Goal: Transaction & Acquisition: Purchase product/service

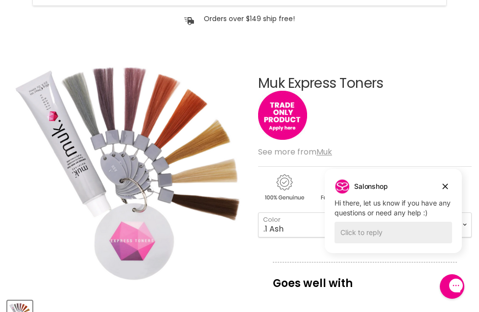
scroll to position [92, 0]
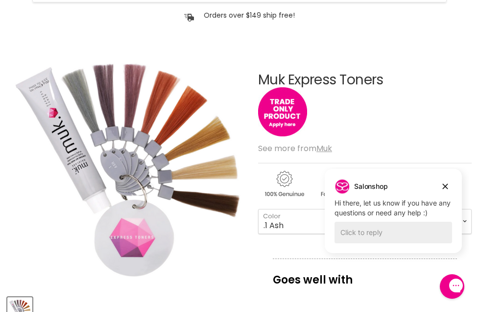
click at [370, 228] on div "Click to reply" at bounding box center [394, 233] width 118 height 22
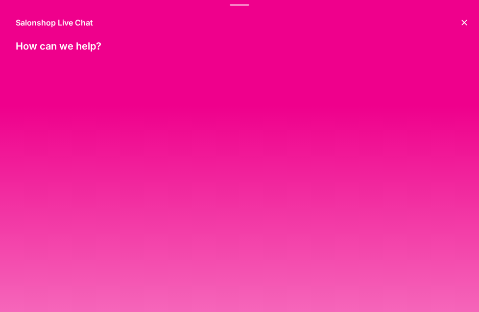
scroll to position [0, 0]
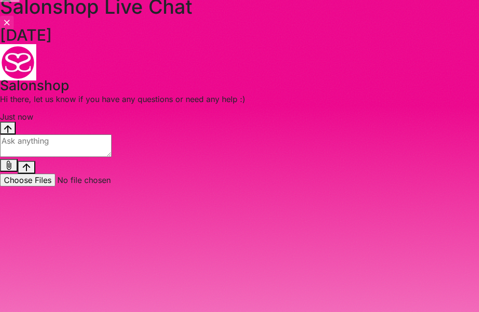
click at [10, 22] on icon "Close the chat window" at bounding box center [6, 22] width 5 height 5
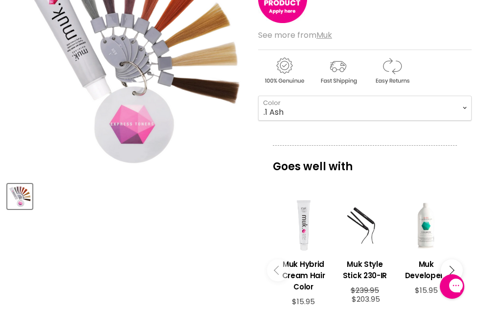
scroll to position [120, 0]
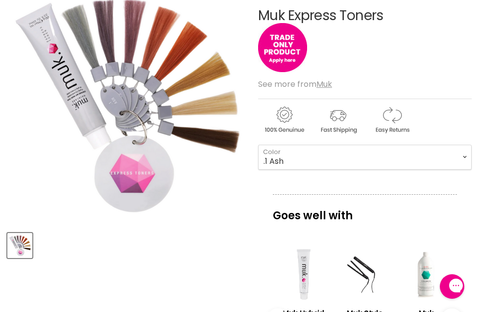
scroll to position [157, 0]
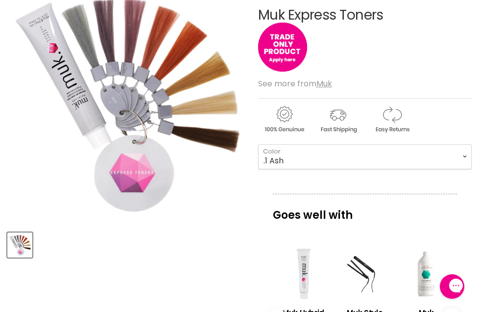
click at [297, 180] on div "Muk Express Toners No reviews See more from Muk .1 Ash - .12 Smokey Silver - .2…" at bounding box center [365, 290] width 214 height 615
click at [238, 215] on img "Muk Express Toners image. Click or Scroll to Zoom." at bounding box center [126, 102] width 239 height 239
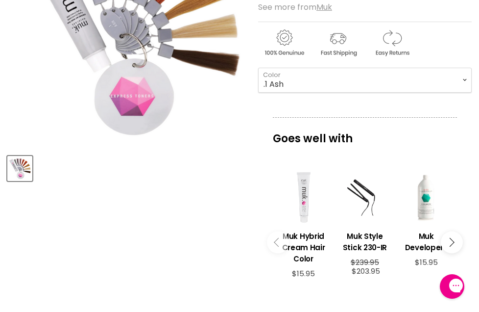
scroll to position [233, 0]
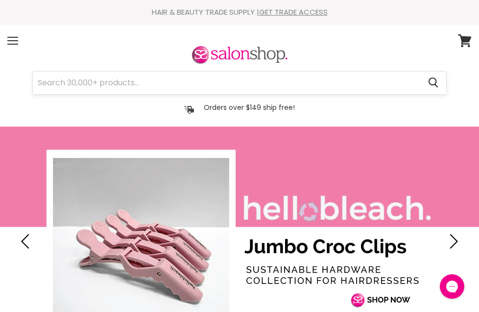
click at [214, 79] on input "Search" at bounding box center [227, 83] width 388 height 23
paste input "muk Express Toner"
type input "muk Express Toner"
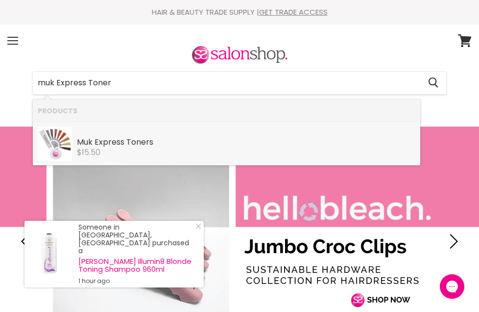
click at [223, 139] on div "Muk Express Toner s" at bounding box center [246, 143] width 339 height 10
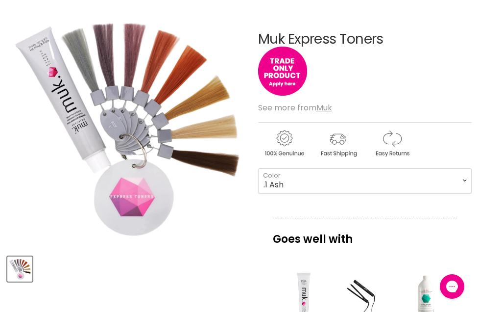
click at [235, 210] on img "Muk Express Toners image. Click or Scroll to Zoom." at bounding box center [126, 126] width 239 height 239
click at [290, 202] on div "Muk Express Toners No reviews See more from Muk .1 Ash - .12 Smokey Silver - .2…" at bounding box center [365, 314] width 214 height 615
select select ".72 Pearl"
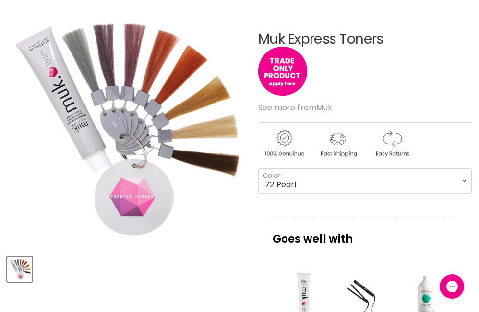
click at [333, 143] on img "Main content" at bounding box center [338, 143] width 52 height 30
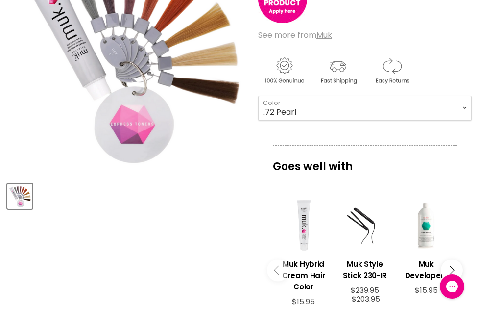
scroll to position [238, 0]
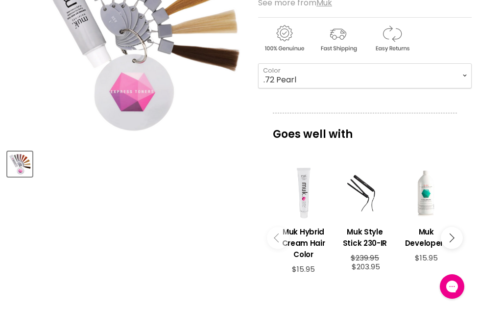
click at [455, 235] on button "Main content" at bounding box center [452, 238] width 22 height 22
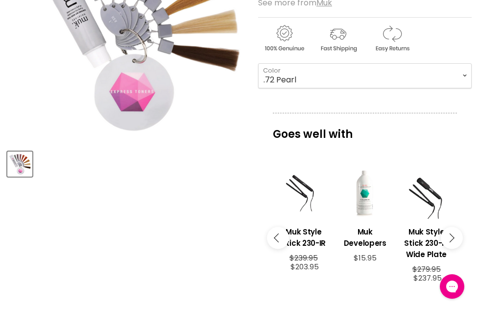
click at [455, 235] on button "Main content" at bounding box center [452, 238] width 22 height 22
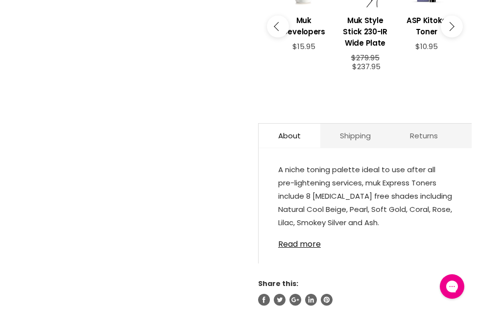
scroll to position [495, 0]
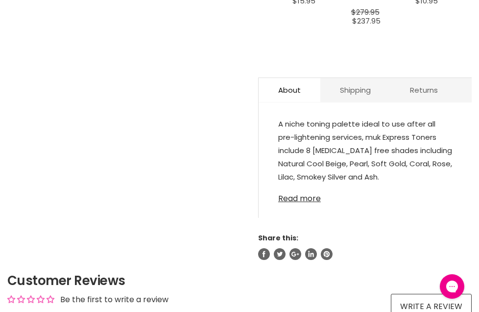
click at [316, 195] on link "Read more" at bounding box center [365, 195] width 174 height 15
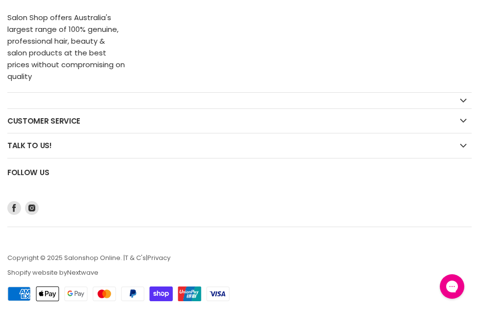
scroll to position [1744, 0]
click at [48, 287] on icon "Footer" at bounding box center [48, 294] width 22 height 14
click at [451, 291] on icon "Open gorgias live chat" at bounding box center [452, 286] width 11 height 11
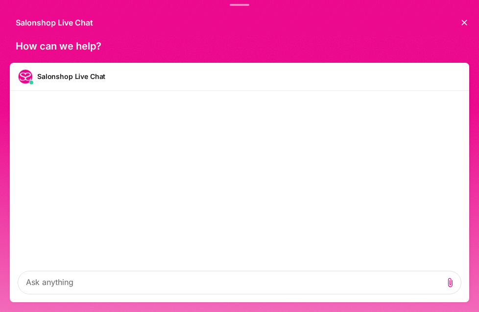
scroll to position [0, 0]
click at [283, 160] on div "Conversation messages" at bounding box center [240, 177] width 460 height 172
click at [123, 275] on textarea "live chat message input" at bounding box center [70, 269] width 105 height 23
type textarea "can not see purchase button to order a product"
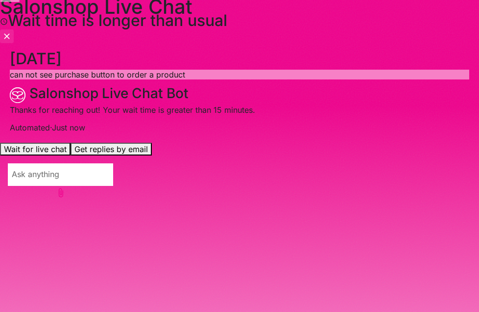
click at [12, 30] on icon "Close the chat window" at bounding box center [7, 36] width 10 height 12
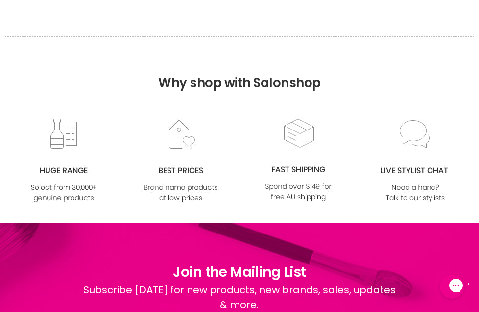
scroll to position [1314, 0]
click at [354, 65] on h2 "Why shop with Salonshop" at bounding box center [240, 70] width 470 height 69
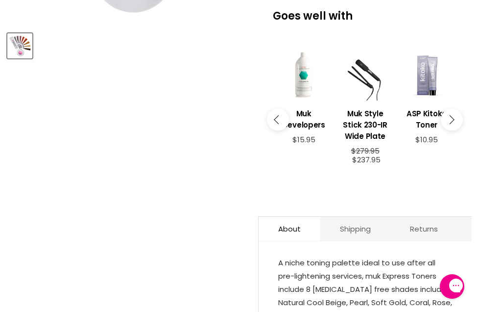
scroll to position [356, 0]
click at [362, 226] on link "Shipping" at bounding box center [356, 229] width 70 height 24
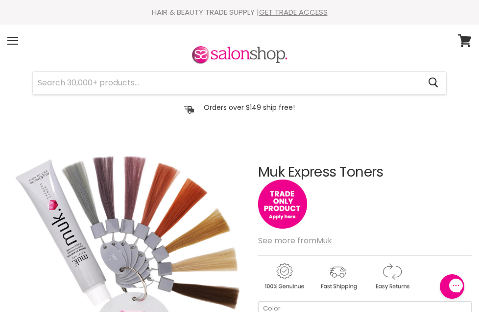
scroll to position [0, 0]
click at [228, 121] on section "Menu Cancel" at bounding box center [239, 76] width 479 height 102
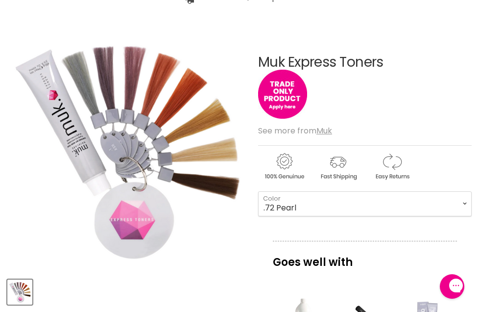
scroll to position [111, 0]
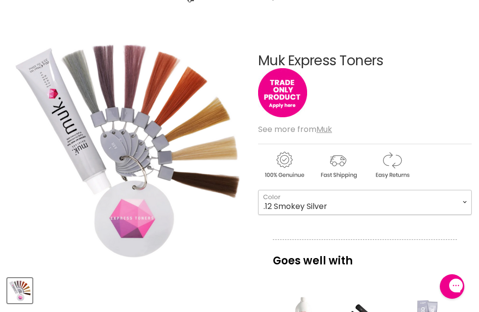
select select ".12 Smokey Silver"
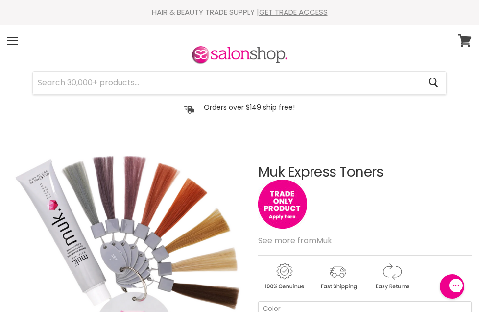
click at [465, 38] on icon at bounding box center [464, 40] width 13 height 13
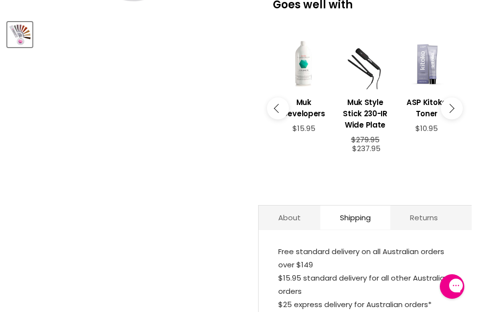
scroll to position [366, 0]
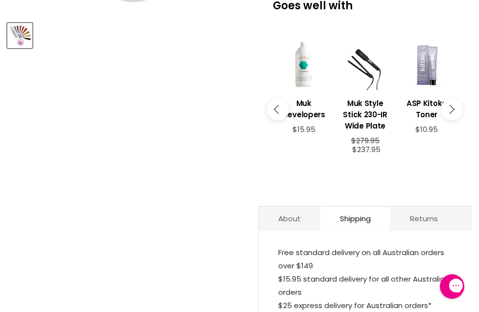
click at [234, 156] on article "Click or scroll to zoom Tap or pinch to zoom Muk Express Toners No reviews" at bounding box center [239, 85] width 465 height 623
click at [236, 149] on article "Click or scroll to zoom Tap or pinch to zoom Muk Express Toners No reviews" at bounding box center [239, 85] width 465 height 623
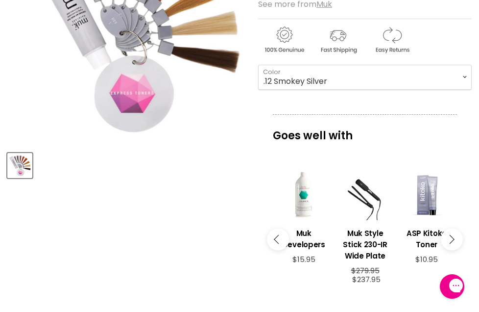
scroll to position [237, 0]
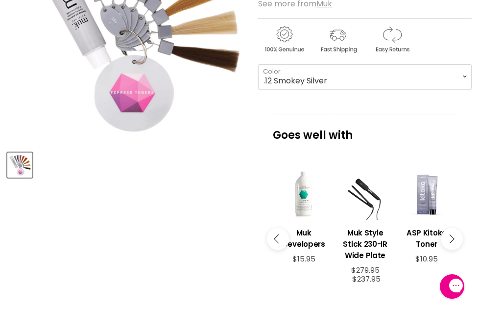
click at [322, 107] on div "Muk Express Toners No reviews See more from Muk .1 Ash - .12 Smokey Silver - .2…" at bounding box center [365, 214] width 214 height 623
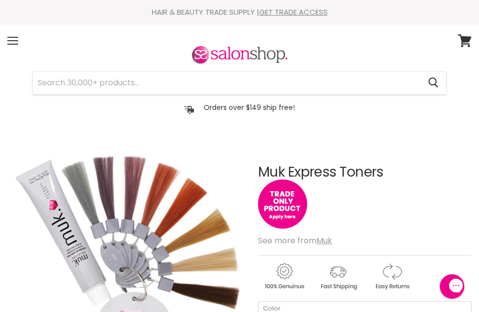
scroll to position [0, 0]
